Goal: Task Accomplishment & Management: Manage account settings

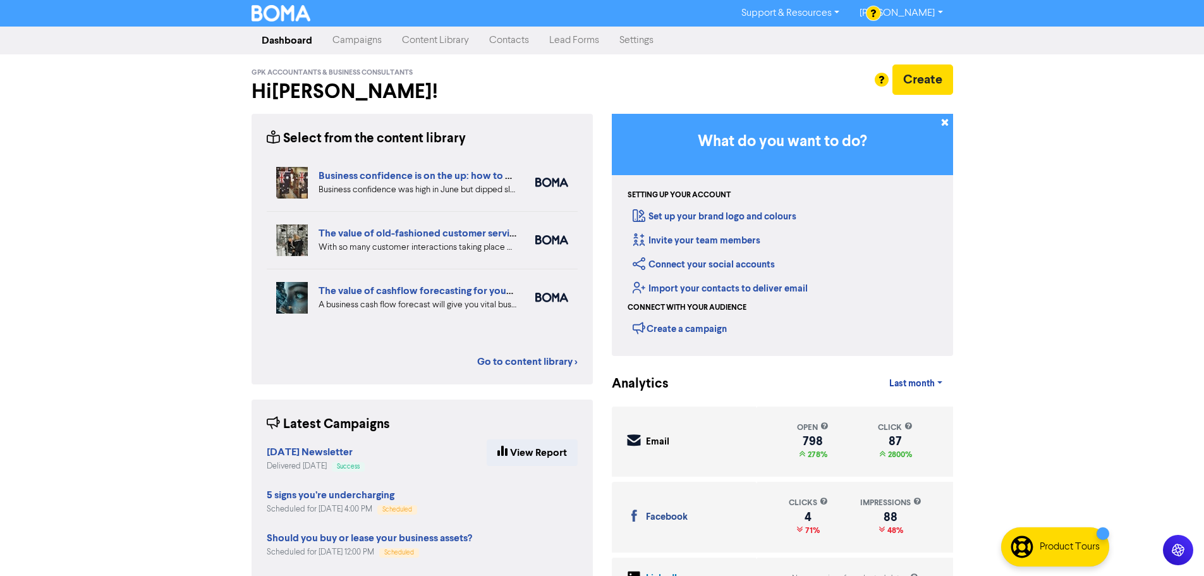
drag, startPoint x: 202, startPoint y: 130, endPoint x: 261, endPoint y: 118, distance: 60.5
click at [202, 130] on div "Support & Resources Video Tutorials FAQ & Guides Marketing Education [PERSON_NA…" at bounding box center [602, 288] width 1204 height 576
click at [420, 37] on link "Content Library" at bounding box center [435, 40] width 87 height 25
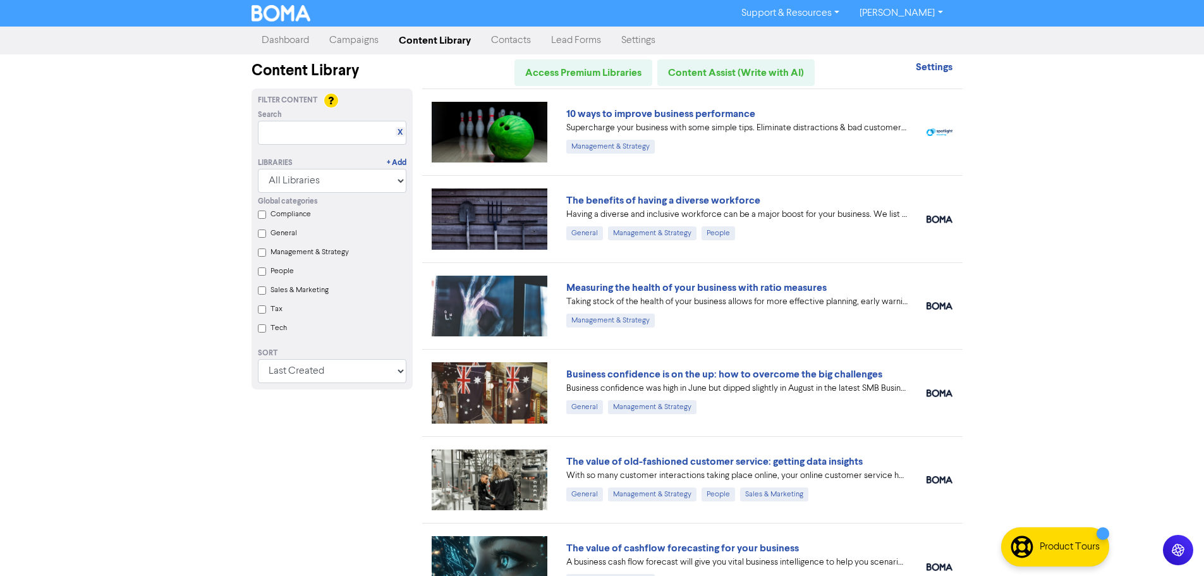
click at [158, 198] on div "Support & Resources Video Tutorials FAQ & Guides Marketing Education [PERSON_NA…" at bounding box center [602, 288] width 1204 height 576
click at [370, 44] on link "Campaigns" at bounding box center [354, 40] width 70 height 25
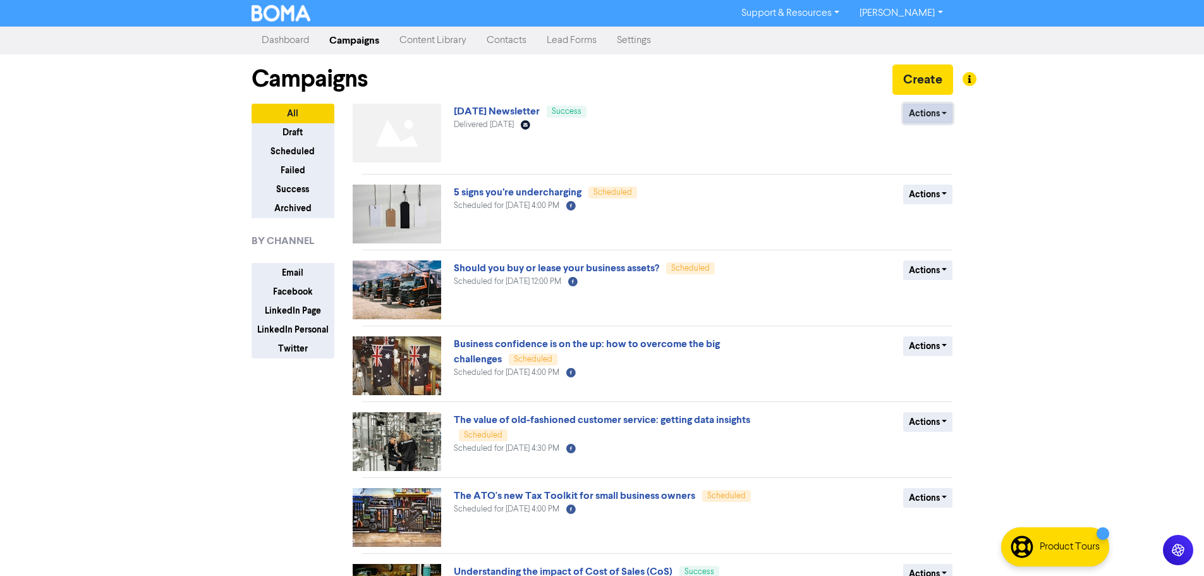
click at [942, 113] on button "Actions" at bounding box center [928, 114] width 50 height 20
click at [949, 137] on button "Duplicate" at bounding box center [954, 140] width 100 height 20
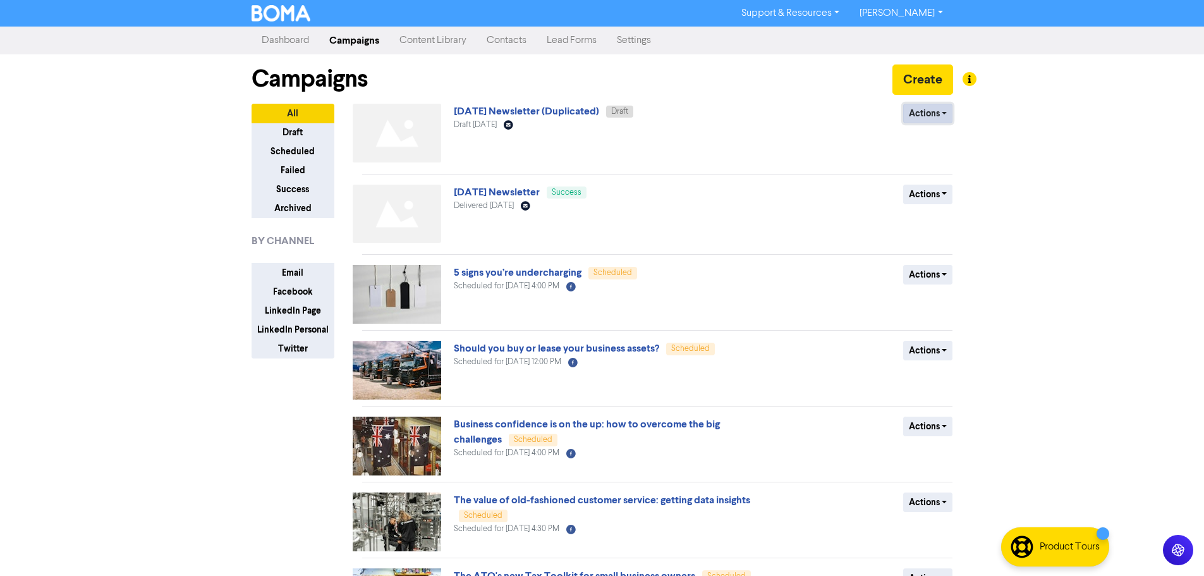
click at [928, 115] on button "Actions" at bounding box center [928, 114] width 50 height 20
click at [599, 111] on link "[DATE] Newsletter (Duplicated)" at bounding box center [526, 111] width 145 height 13
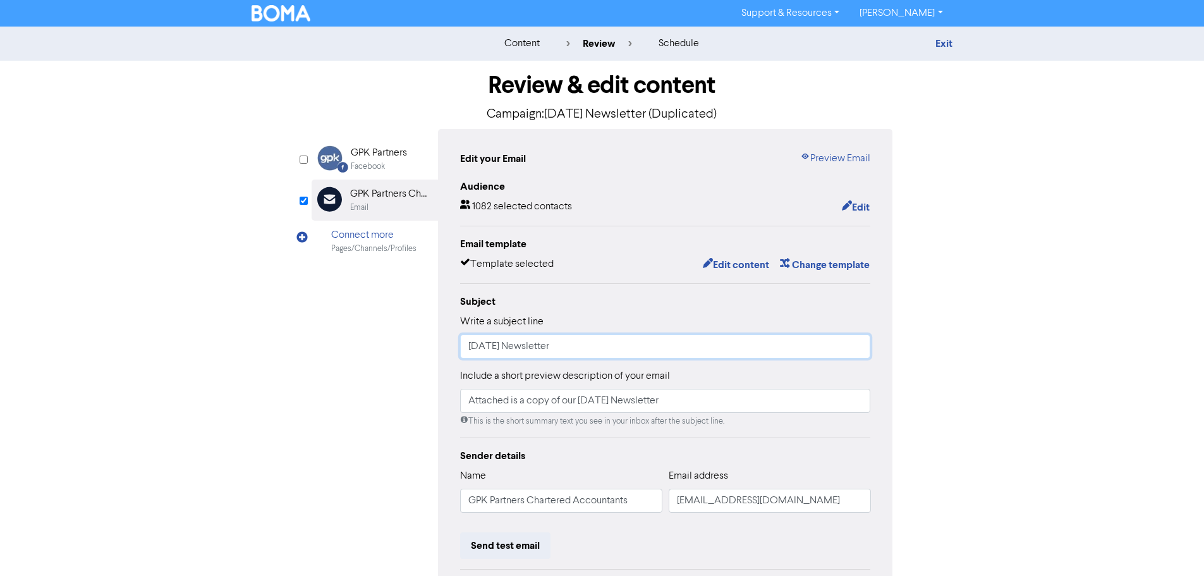
drag, startPoint x: 517, startPoint y: 348, endPoint x: 461, endPoint y: 348, distance: 55.6
click at [461, 348] on input "[DATE] Newsletter" at bounding box center [665, 346] width 411 height 24
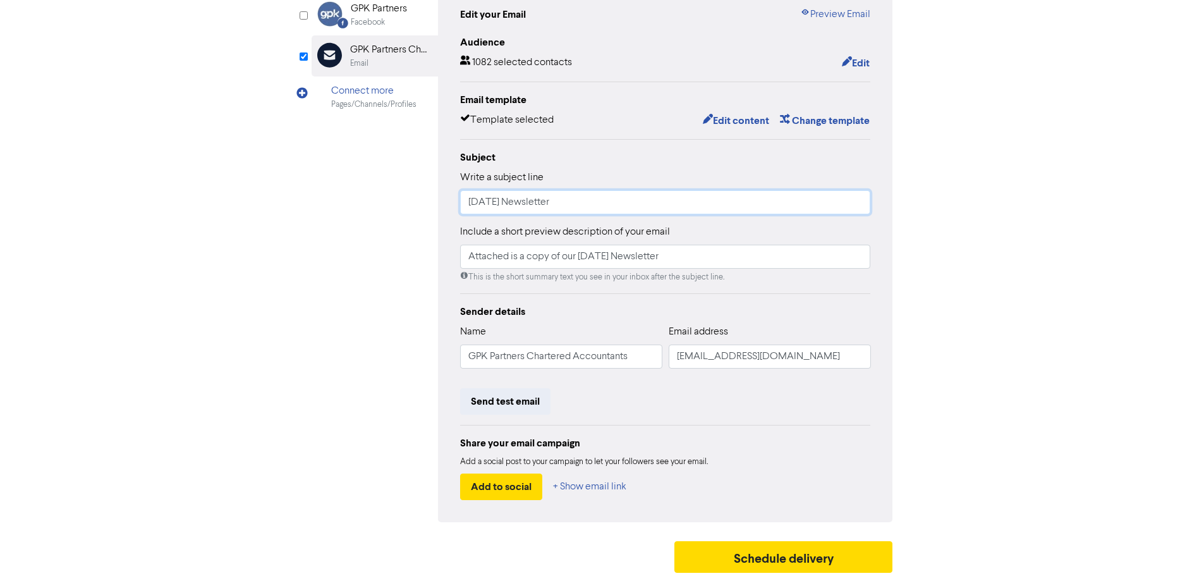
scroll to position [149, 0]
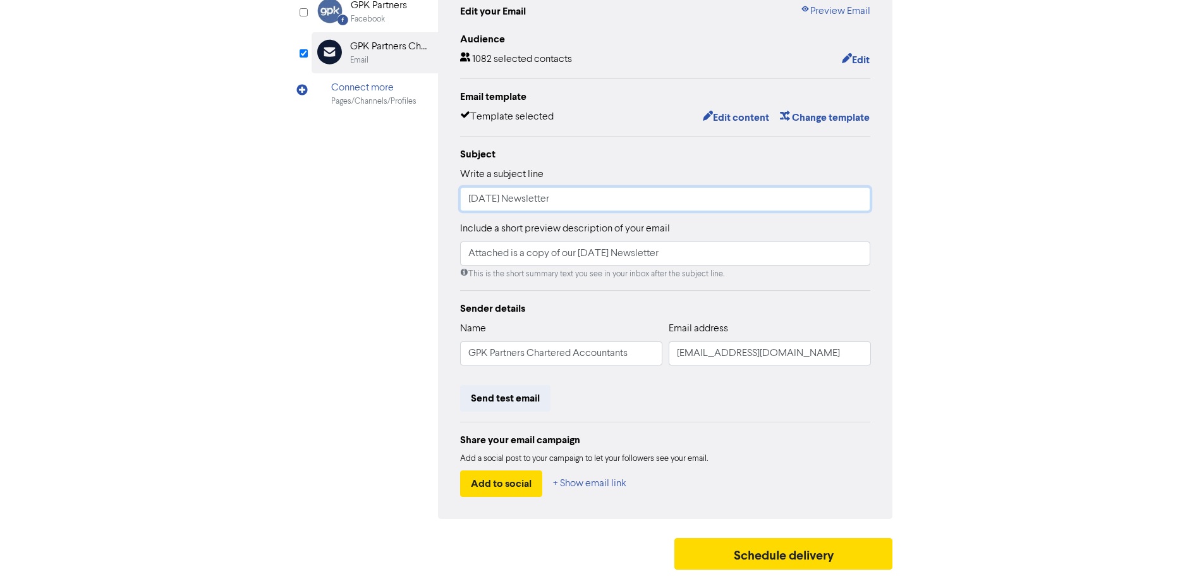
type input "[DATE] Newsletter"
click at [602, 252] on input "Attached is a copy of our [DATE] Newsletter" at bounding box center [665, 253] width 411 height 24
type input "Attached is a copy of our [DATE] Newsletter"
drag, startPoint x: 370, startPoint y: 261, endPoint x: 365, endPoint y: 266, distance: 7.6
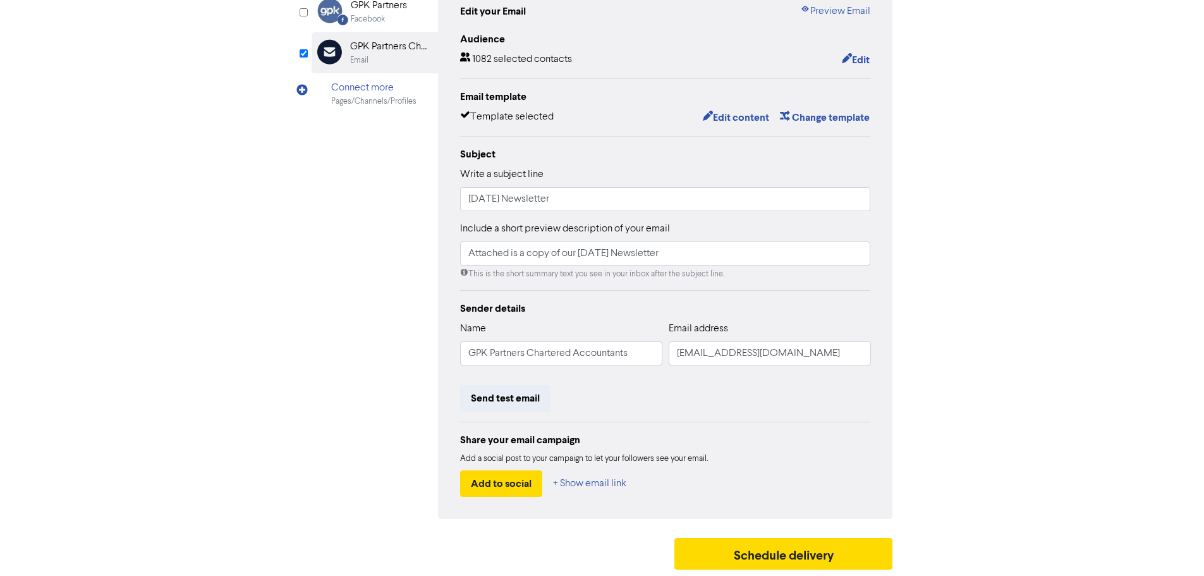
click at [365, 264] on div "Facebook Created with Sketch. GPK Partners Facebook Email Created with Sketch. …" at bounding box center [602, 250] width 581 height 537
click at [604, 308] on div "Sender details" at bounding box center [665, 308] width 411 height 15
click at [700, 253] on input "Attached is a copy of our [DATE] Newsletter" at bounding box center [665, 253] width 411 height 24
click at [974, 263] on div "content review schedule Exit Review & edit content Campaign: [DATE] Newsletter …" at bounding box center [602, 227] width 1204 height 696
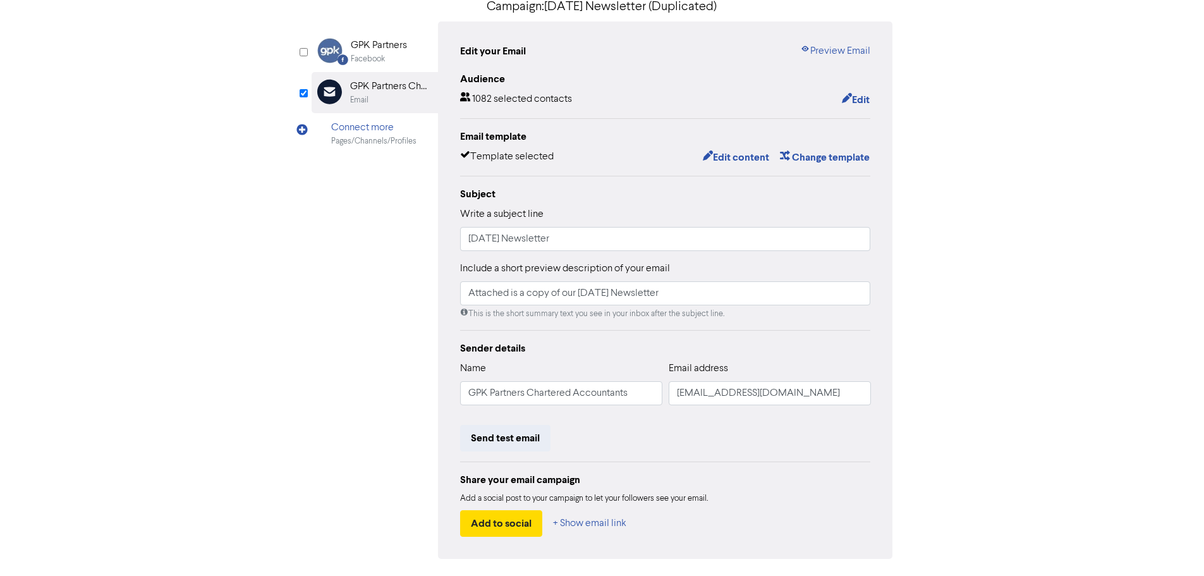
scroll to position [85, 0]
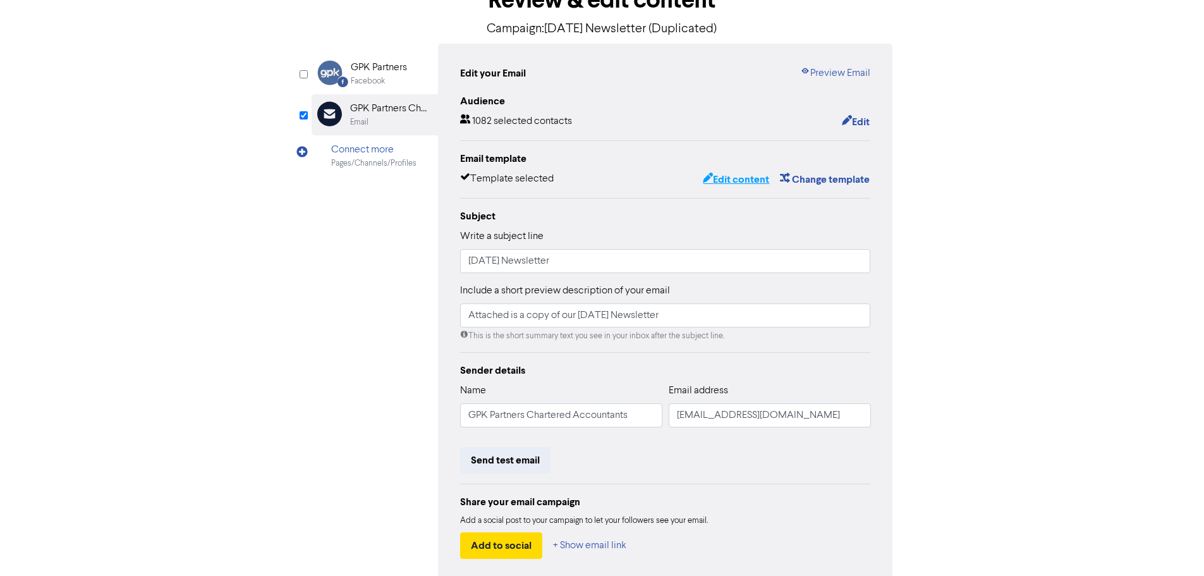
click at [731, 176] on button "Edit content" at bounding box center [736, 179] width 68 height 16
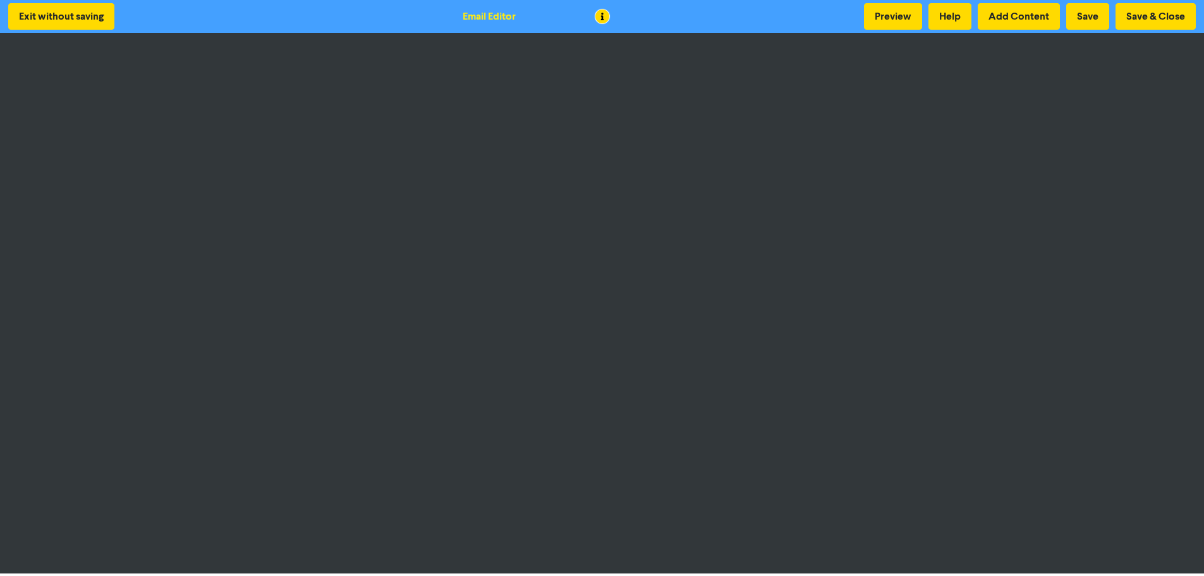
scroll to position [1, 0]
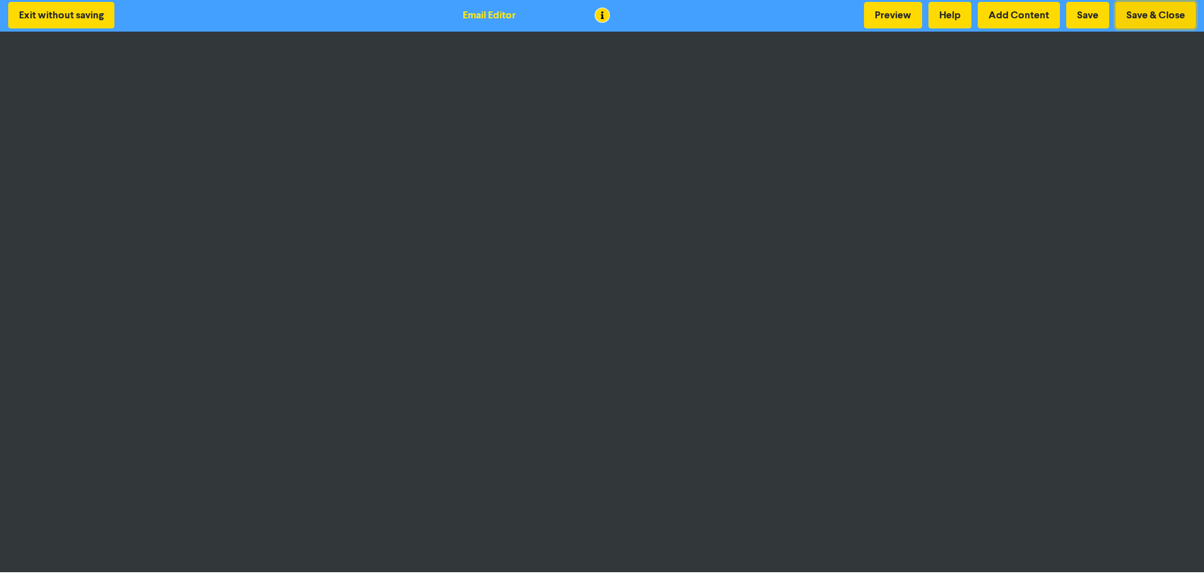
click at [1138, 13] on button "Save & Close" at bounding box center [1155, 15] width 80 height 27
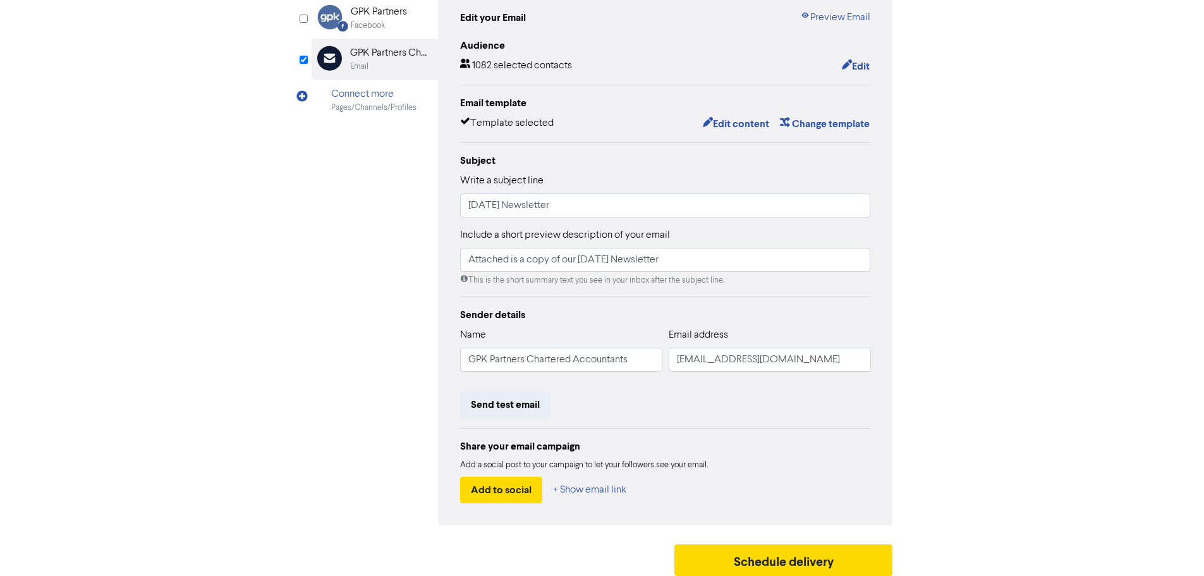
scroll to position [149, 0]
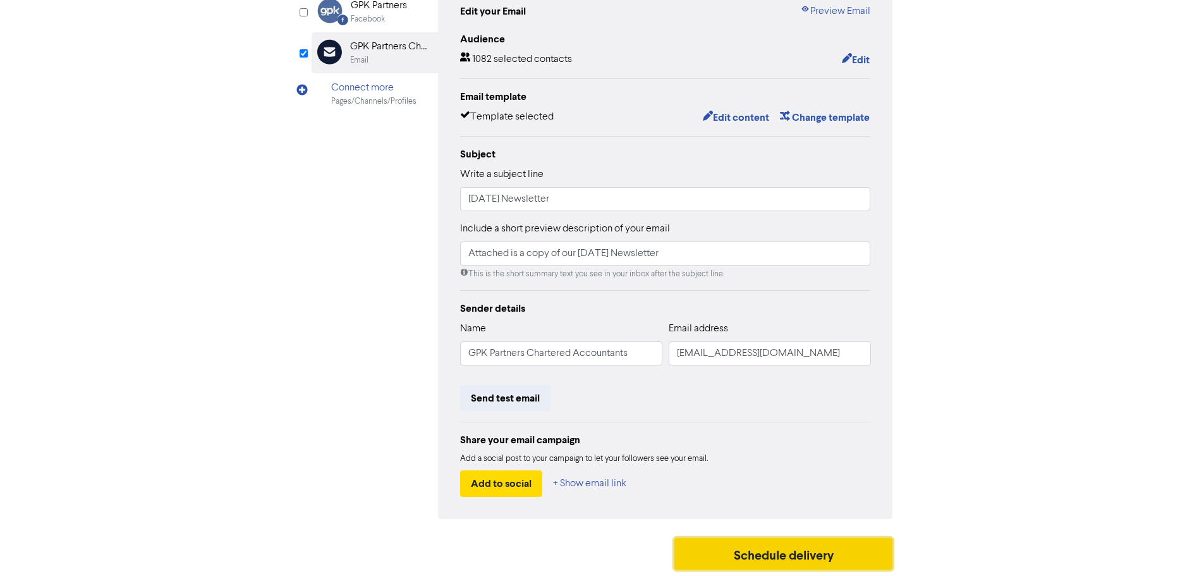
click at [808, 552] on button "Schedule delivery" at bounding box center [783, 554] width 219 height 32
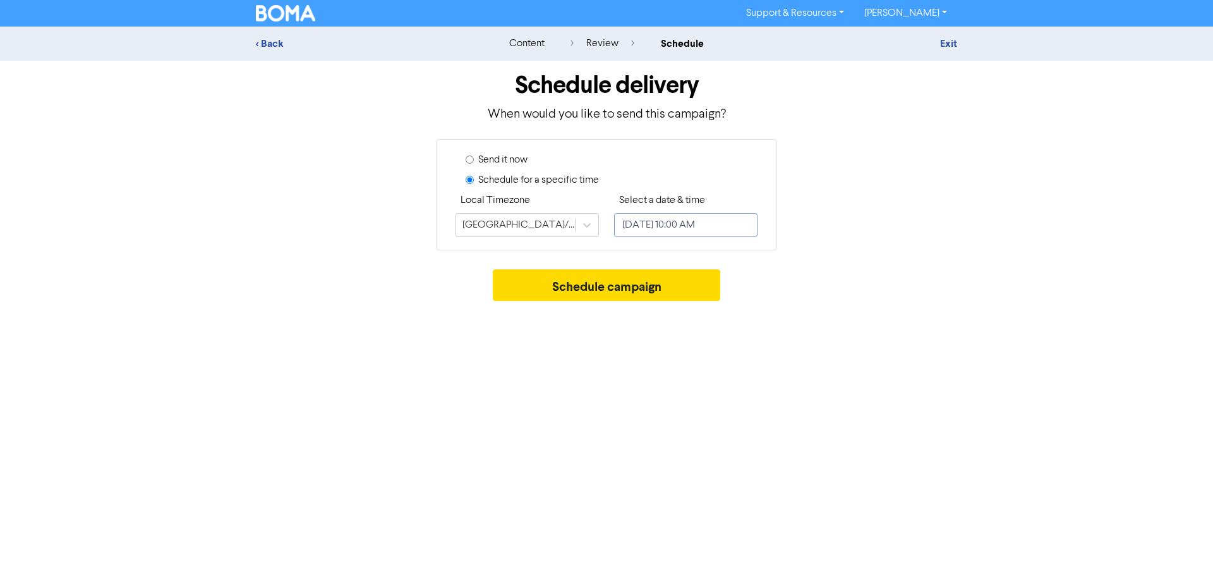
select select "9"
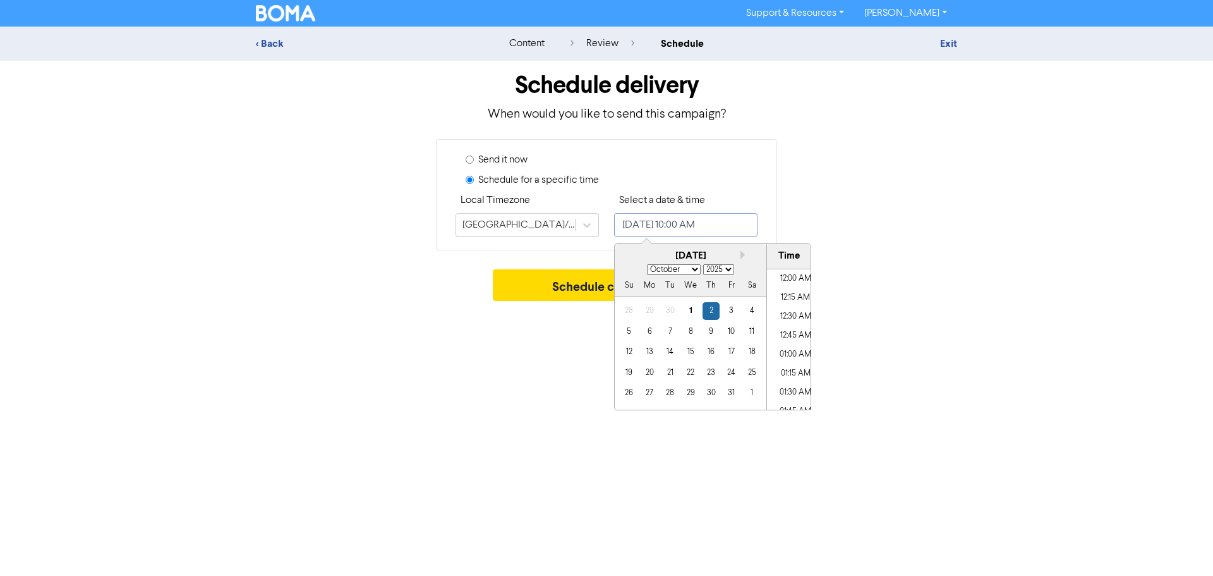
click at [647, 219] on input "[DATE] 10:00 AM" at bounding box center [685, 225] width 143 height 24
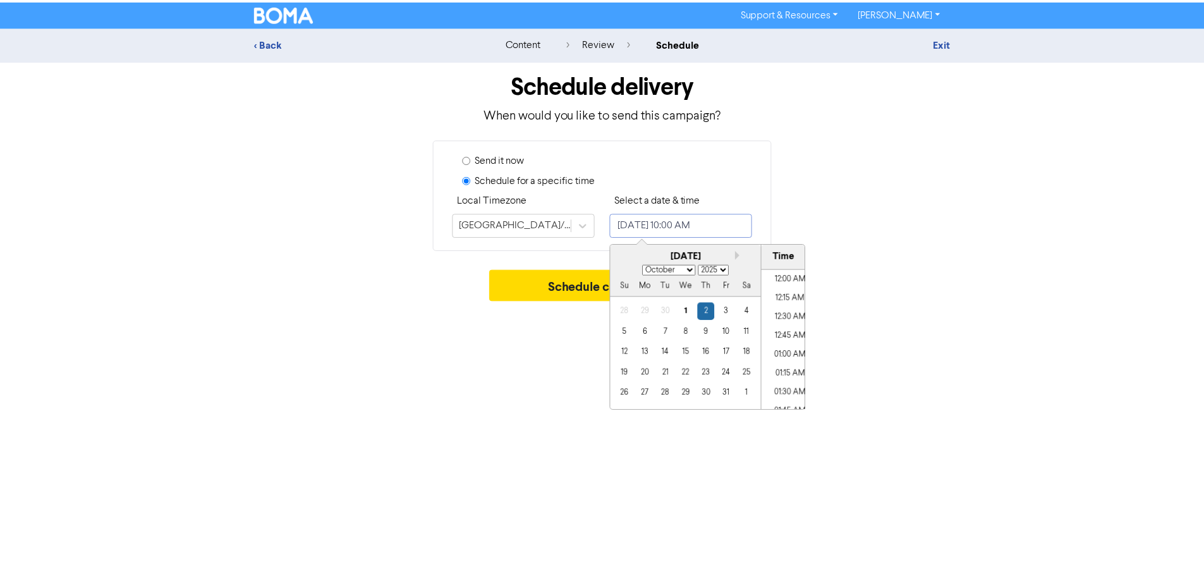
scroll to position [698, 0]
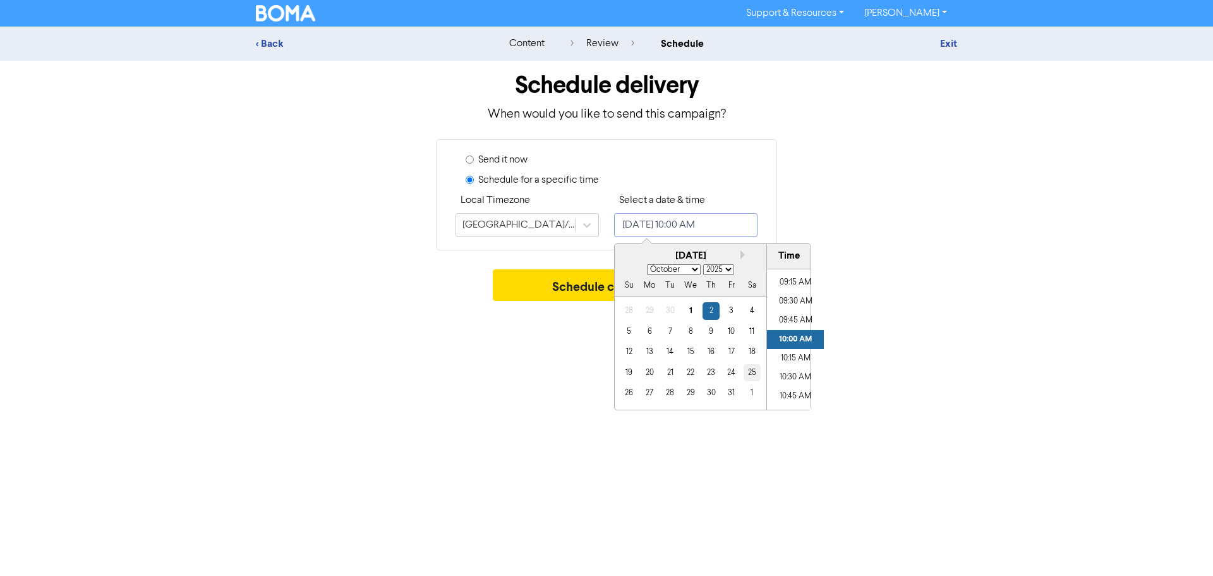
click at [753, 375] on div "25" at bounding box center [752, 372] width 17 height 17
type input "[DATE] 10:00 AM"
click at [570, 288] on button "Schedule campaign" at bounding box center [607, 285] width 228 height 32
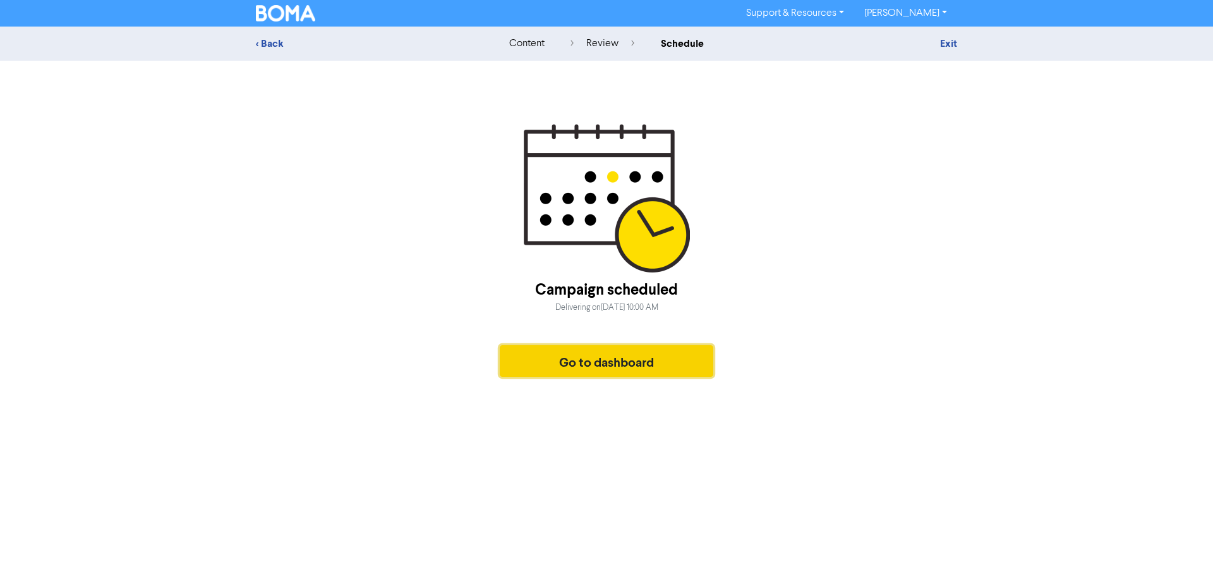
click at [593, 231] on div "Campaign scheduled Delivering [DATE][DATE] 10:00 AM Go to dashboard" at bounding box center [607, 253] width 702 height 259
click at [583, 355] on button "Go to dashboard" at bounding box center [607, 361] width 214 height 32
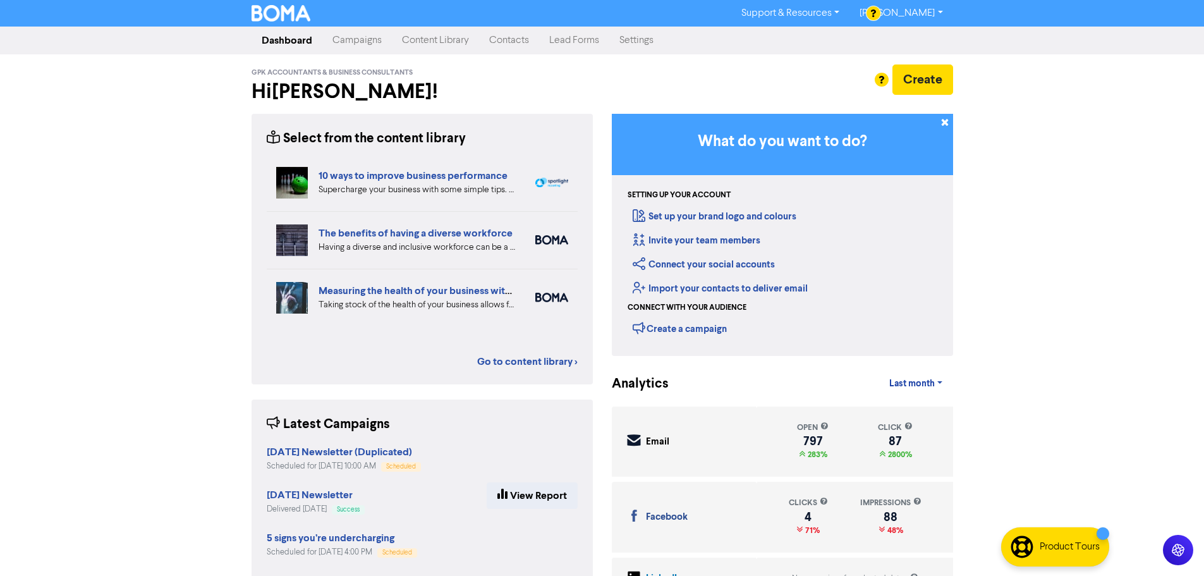
click at [379, 40] on link "Campaigns" at bounding box center [357, 40] width 70 height 25
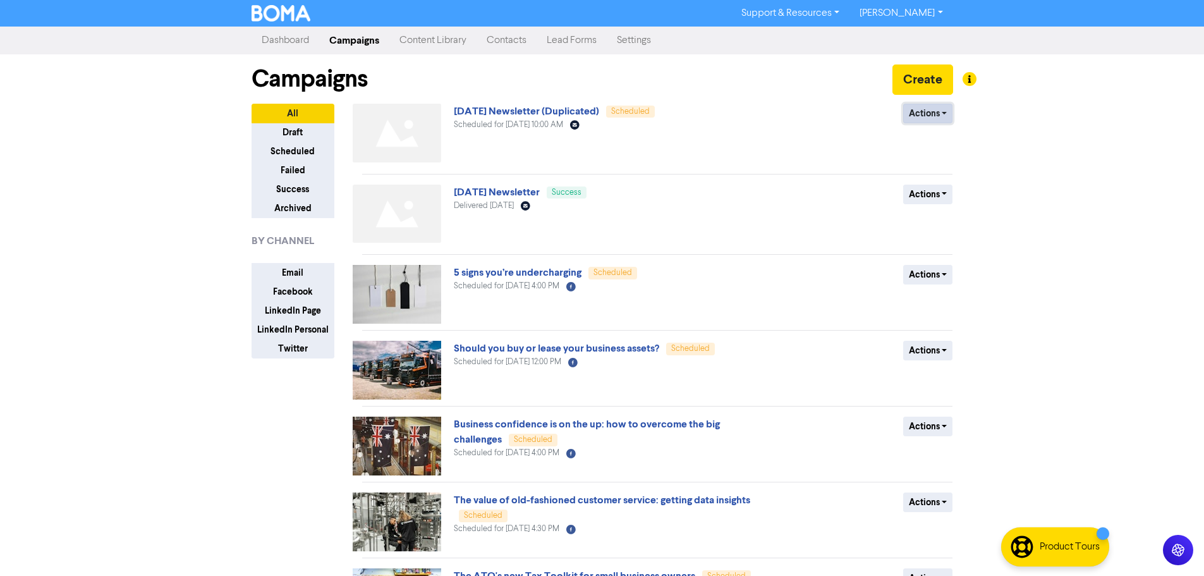
click at [924, 116] on button "Actions" at bounding box center [928, 114] width 50 height 20
click at [599, 109] on link "[DATE] Newsletter (Duplicated)" at bounding box center [526, 111] width 145 height 13
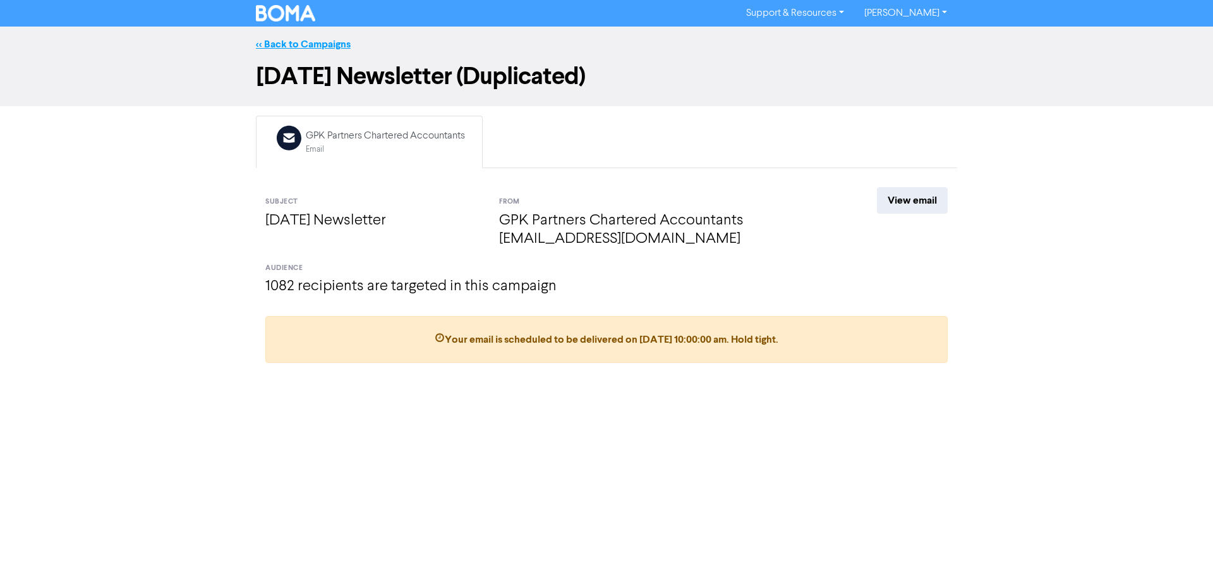
click at [313, 42] on link "<< Back to Campaigns" at bounding box center [303, 44] width 95 height 13
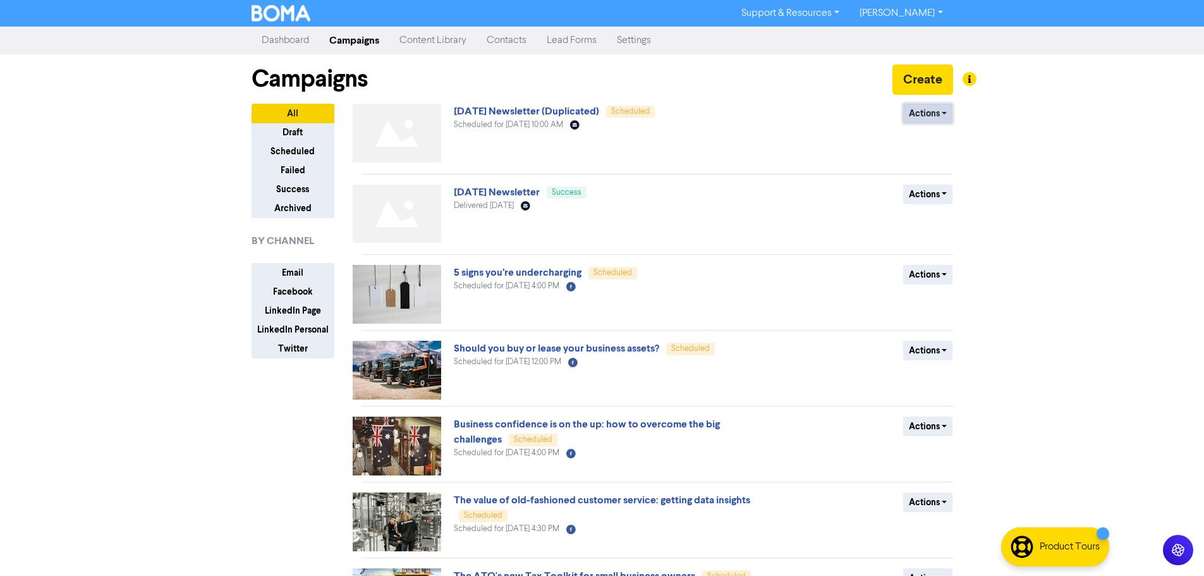
click at [916, 118] on button "Actions" at bounding box center [928, 114] width 50 height 20
click at [933, 135] on button "Revert to draft" at bounding box center [954, 140] width 100 height 20
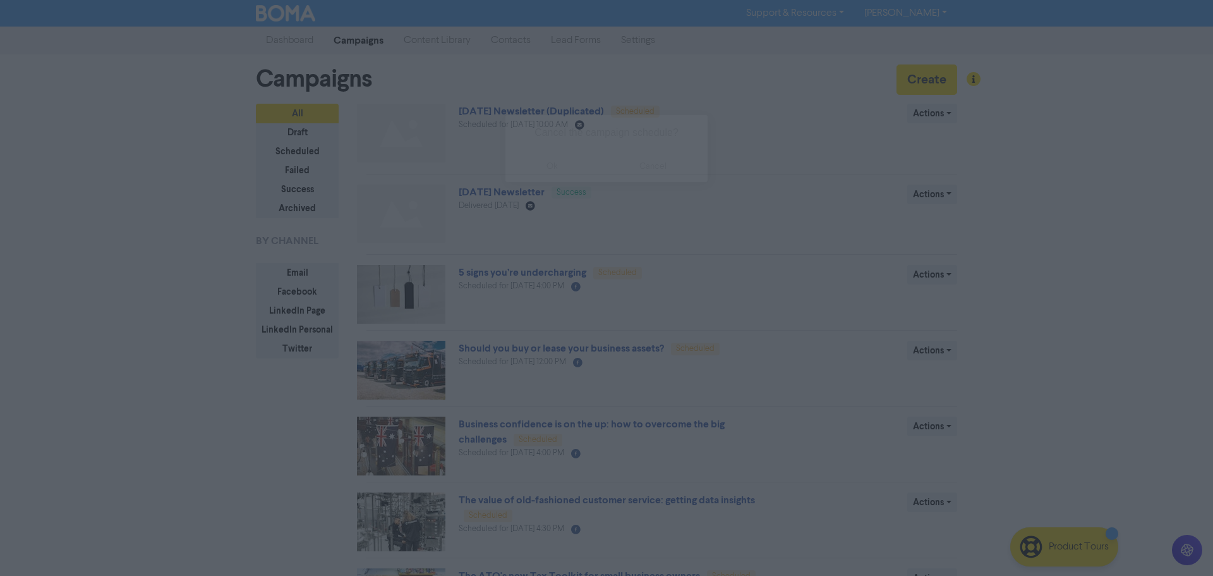
click at [548, 160] on button "ok" at bounding box center [553, 166] width 94 height 32
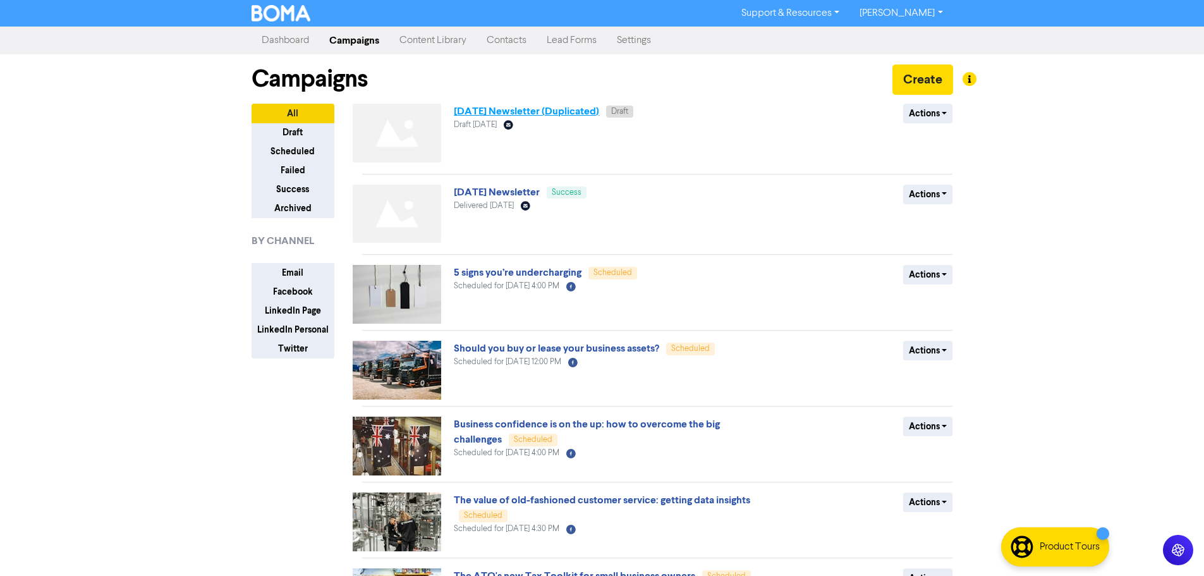
click at [584, 107] on link "[DATE] Newsletter (Duplicated)" at bounding box center [526, 111] width 145 height 13
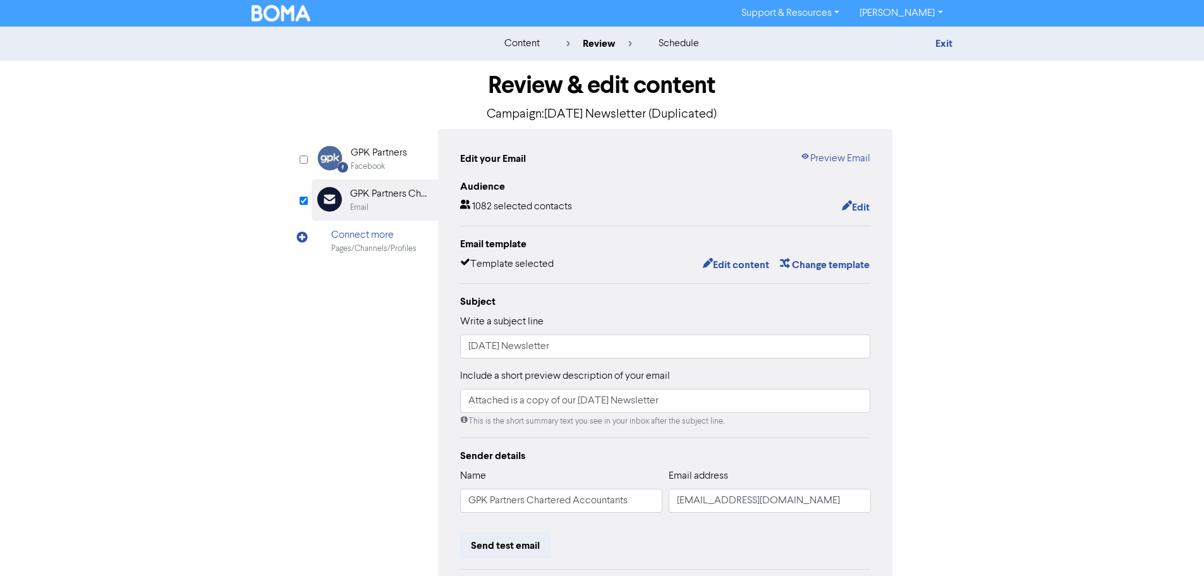
click at [570, 101] on div "Review & edit content Campaign: [DATE] Newsletter (Duplicated)" at bounding box center [602, 95] width 581 height 68
click at [678, 107] on p "Campaign: [DATE] Newsletter (Duplicated)" at bounding box center [602, 114] width 581 height 19
click at [540, 112] on p "Campaign: [DATE] Newsletter (Duplicated)" at bounding box center [602, 114] width 581 height 19
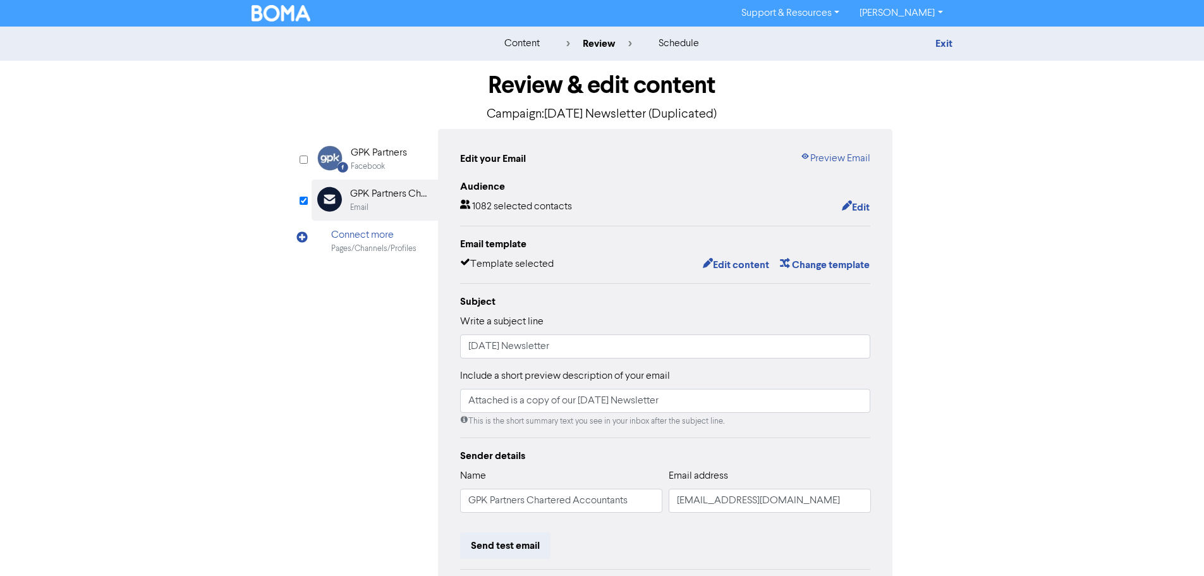
click at [684, 41] on div "schedule" at bounding box center [679, 43] width 40 height 15
click at [684, 42] on div "schedule" at bounding box center [679, 43] width 40 height 15
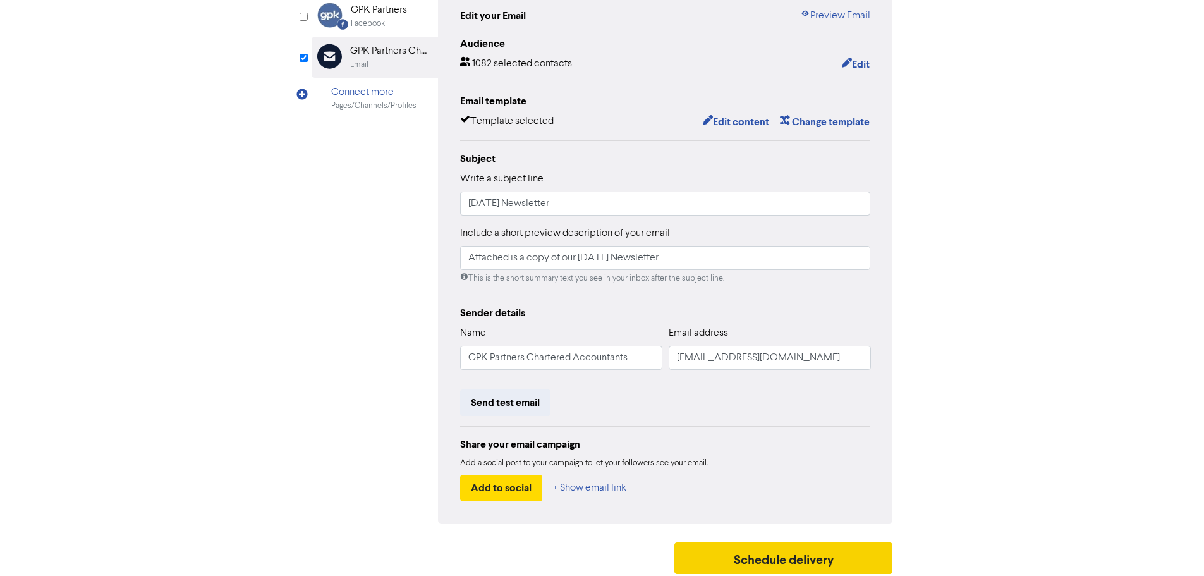
scroll to position [149, 0]
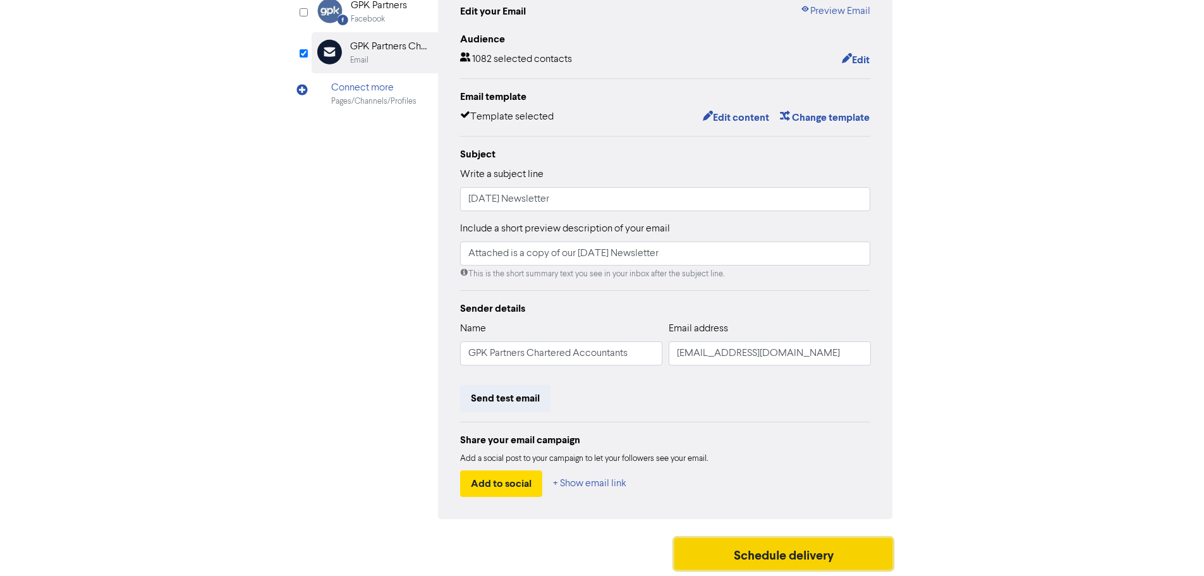
click at [761, 552] on button "Schedule delivery" at bounding box center [783, 554] width 219 height 32
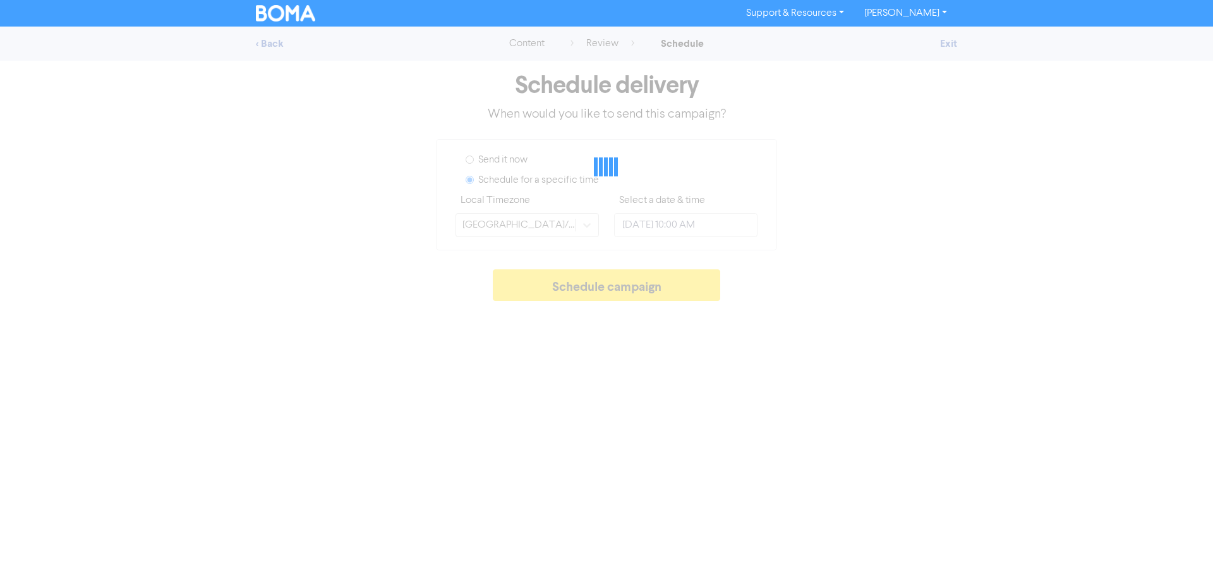
type input "[DATE] 10:00 AM"
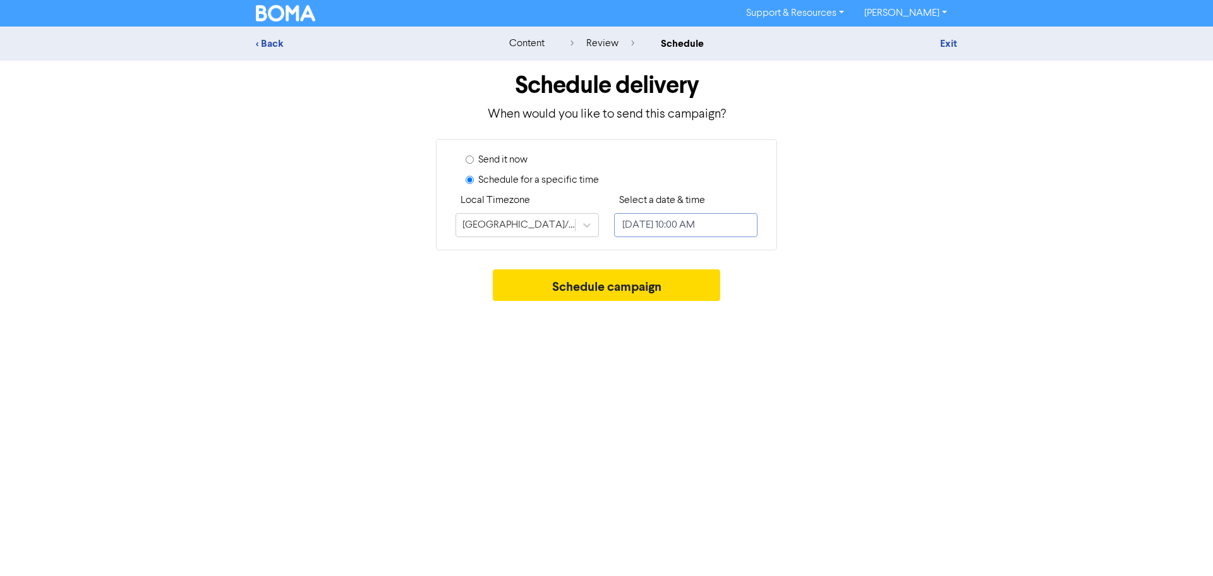
click at [651, 227] on input "[DATE] 10:00 AM" at bounding box center [685, 225] width 143 height 24
select select "9"
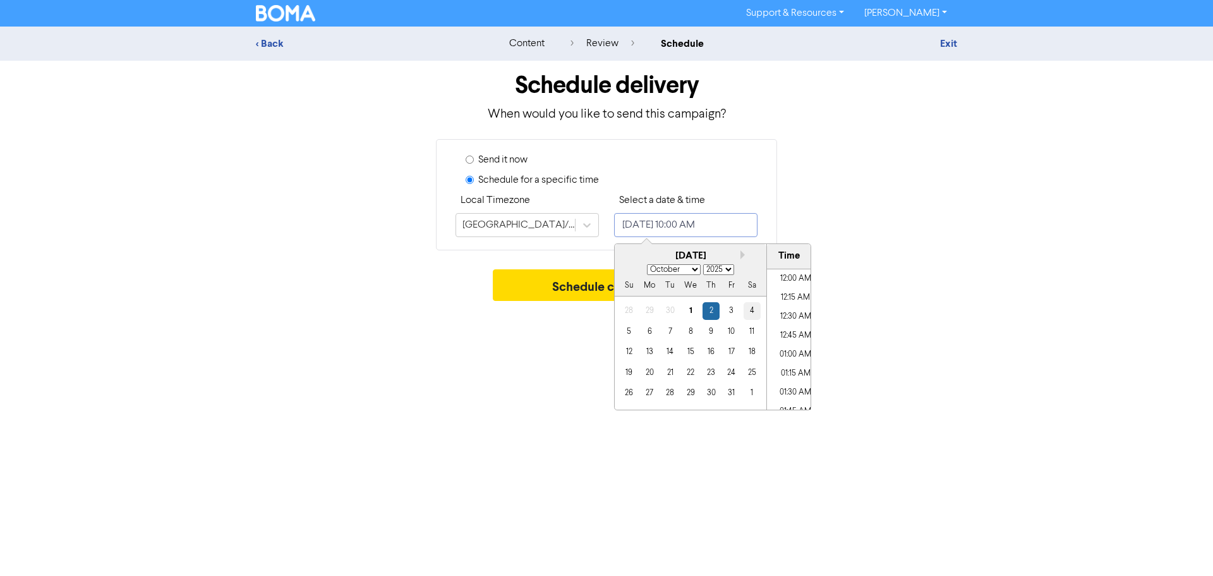
scroll to position [698, 0]
click at [753, 370] on div "25" at bounding box center [752, 372] width 17 height 17
type input "[DATE] 10:00 AM"
click at [586, 348] on div "Support & Resources Video Tutorials FAQ & Guides Marketing Education [PERSON_NA…" at bounding box center [606, 288] width 1213 height 576
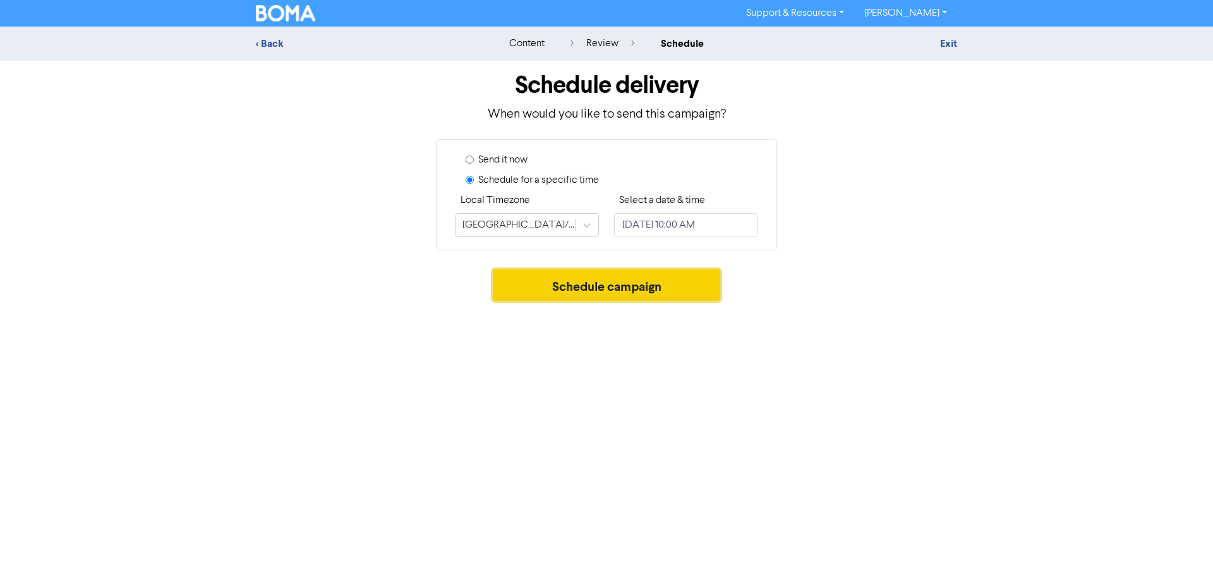
click at [605, 286] on button "Schedule campaign" at bounding box center [607, 285] width 228 height 32
